Goal: Information Seeking & Learning: Learn about a topic

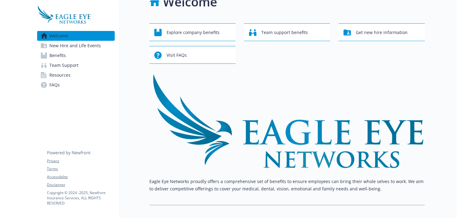
scroll to position [16, 0]
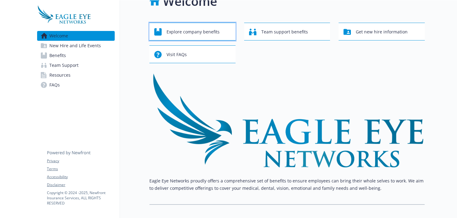
click at [199, 32] on span "Explore company benefits" at bounding box center [193, 32] width 53 height 12
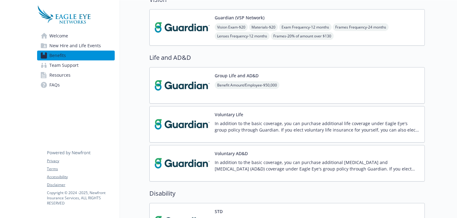
scroll to position [214, 0]
click at [179, 87] on img at bounding box center [182, 86] width 55 height 26
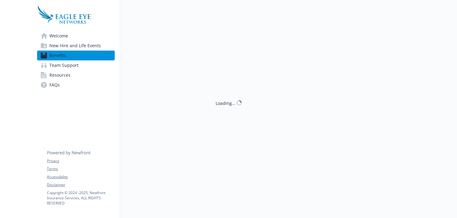
scroll to position [214, 0]
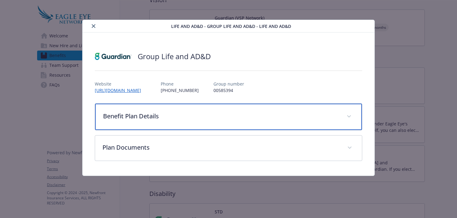
click at [167, 116] on p "Benefit Plan Details" at bounding box center [221, 116] width 236 height 9
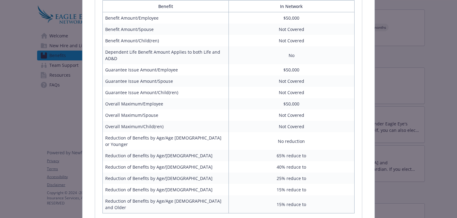
scroll to position [132, 0]
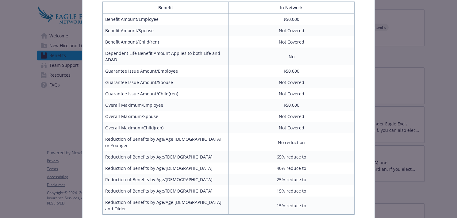
click at [196, 152] on td "Reduction of Benefits by Age/[DEMOGRAPHIC_DATA]" at bounding box center [166, 156] width 126 height 11
drag, startPoint x: 301, startPoint y: 152, endPoint x: 270, endPoint y: 149, distance: 30.8
click at [270, 151] on td "65% reduce to" at bounding box center [292, 156] width 126 height 11
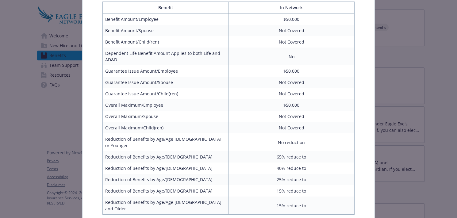
click at [323, 151] on td "65% reduce to" at bounding box center [292, 156] width 126 height 11
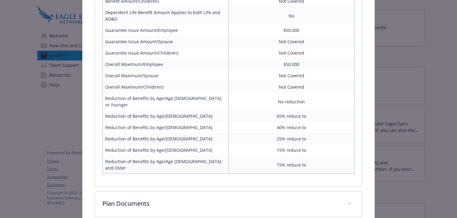
scroll to position [194, 0]
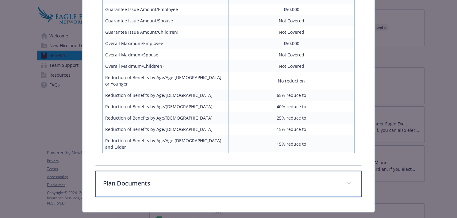
click at [228, 171] on div "Plan Documents" at bounding box center [228, 184] width 267 height 26
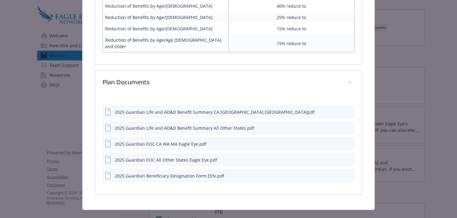
scroll to position [293, 0]
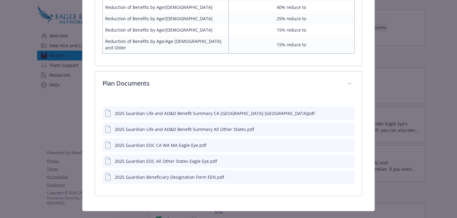
click at [110, 126] on icon "details for plan Life and AD&D - Group Life and AD&D - Life and AD&D" at bounding box center [108, 129] width 7 height 7
click at [337, 126] on icon "download file" at bounding box center [338, 128] width 5 height 5
click at [336, 126] on icon "download file" at bounding box center [338, 128] width 5 height 5
click at [326, 71] on div "Plan Documents 2025 Guardian Life and AD&D Benefit Summary CA WA MA.pdf 2025 Gu…" at bounding box center [229, 133] width 268 height 125
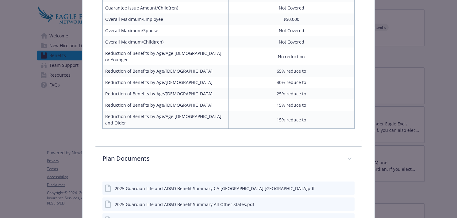
scroll to position [0, 0]
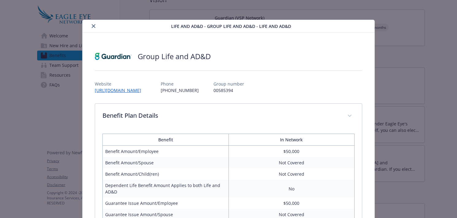
click at [92, 26] on icon "close" at bounding box center [94, 26] width 4 height 4
